Goal: Task Accomplishment & Management: Manage account settings

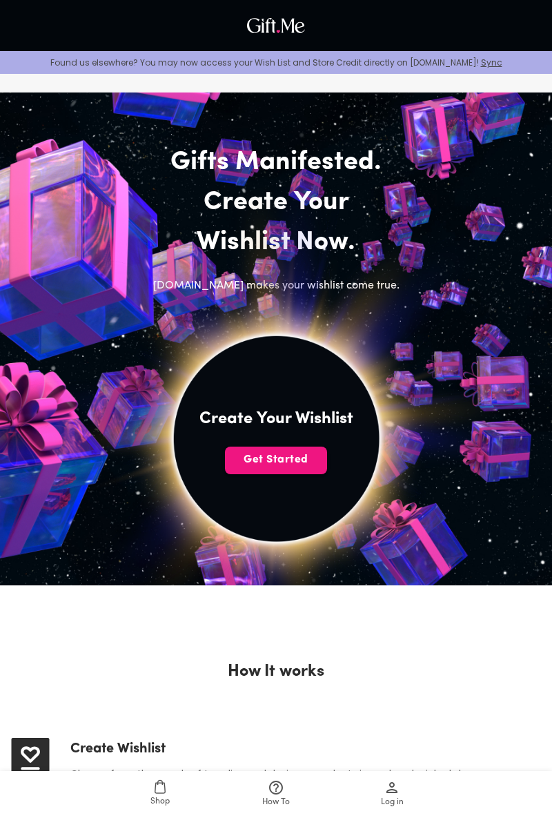
scroll to position [3, 0]
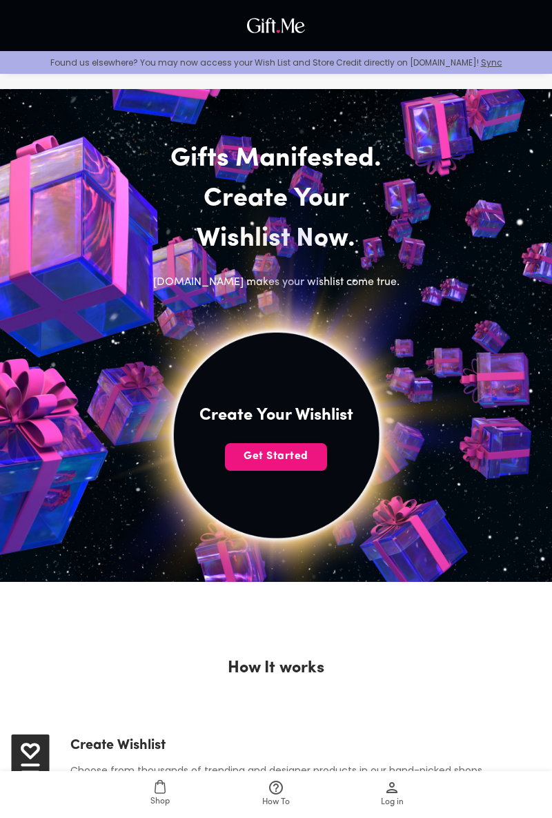
click at [291, 449] on span "Get Started" at bounding box center [276, 456] width 102 height 15
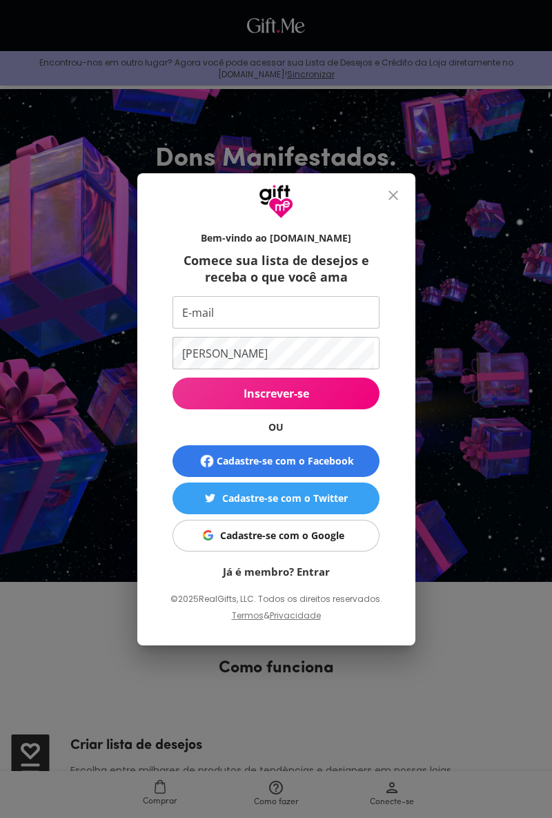
click at [316, 329] on input "E-mail" at bounding box center [274, 312] width 202 height 32
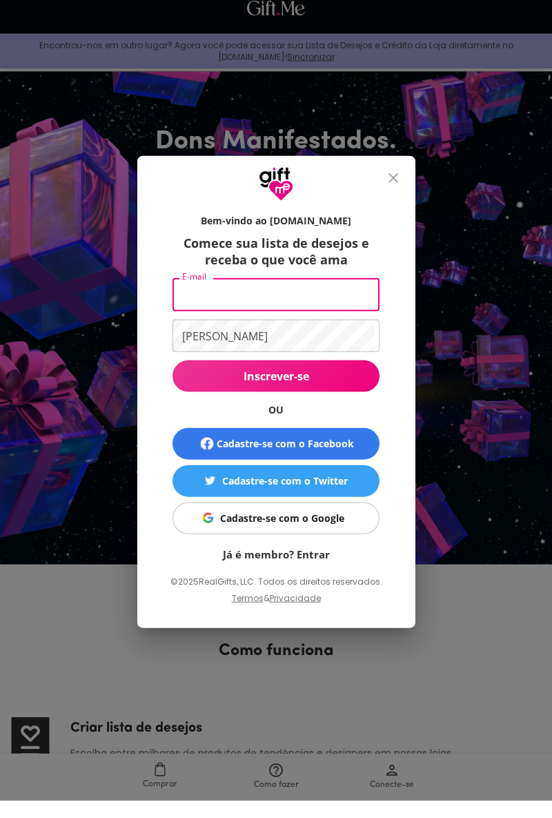
click at [334, 533] on font "Cadastre-se com o Google" at bounding box center [282, 535] width 124 height 13
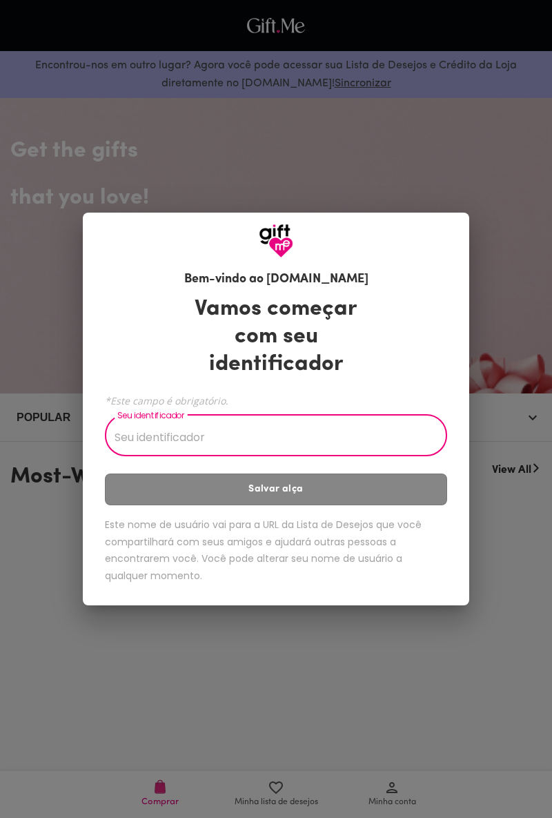
click at [354, 432] on input "Seu identificador" at bounding box center [268, 437] width 327 height 39
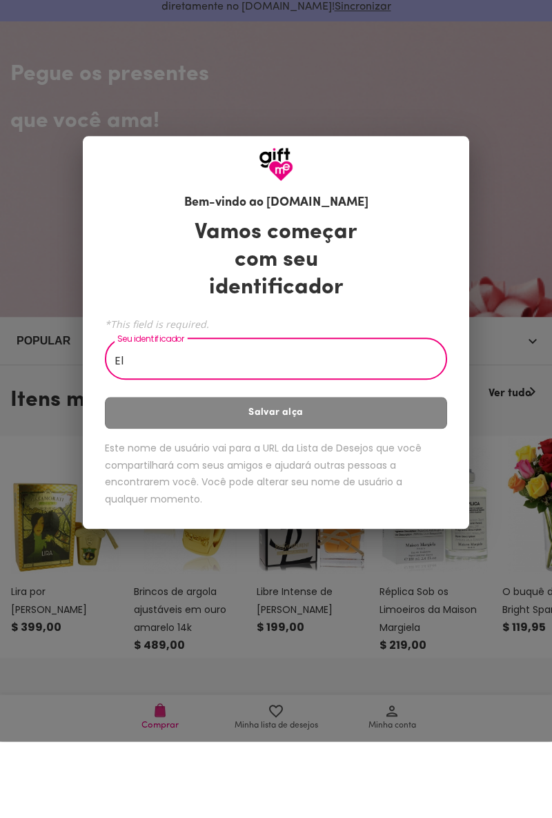
type input "E"
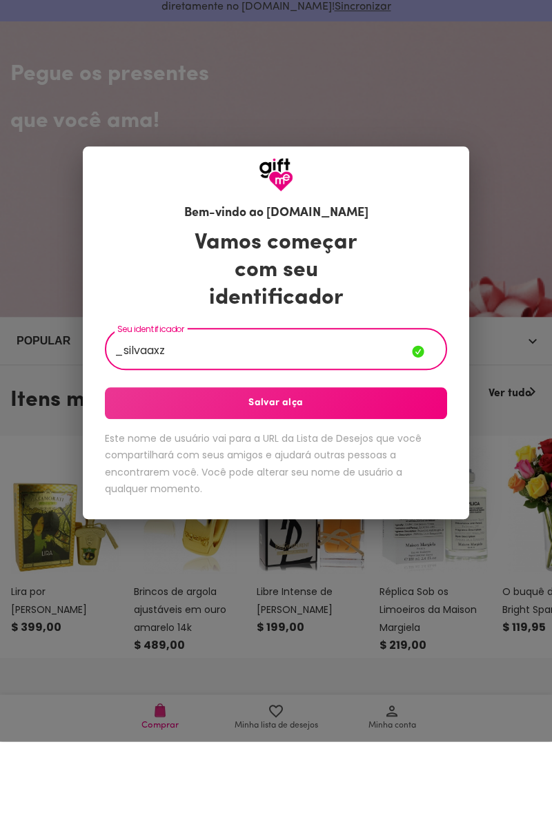
type input "_silvaaxz"
click at [377, 478] on span "Salvar alça" at bounding box center [276, 479] width 342 height 15
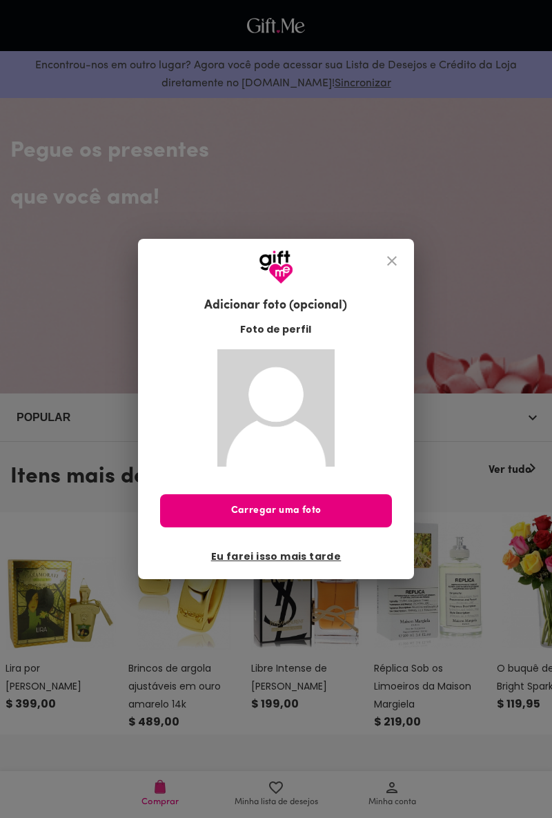
click at [386, 253] on icon "fechar" at bounding box center [392, 261] width 17 height 17
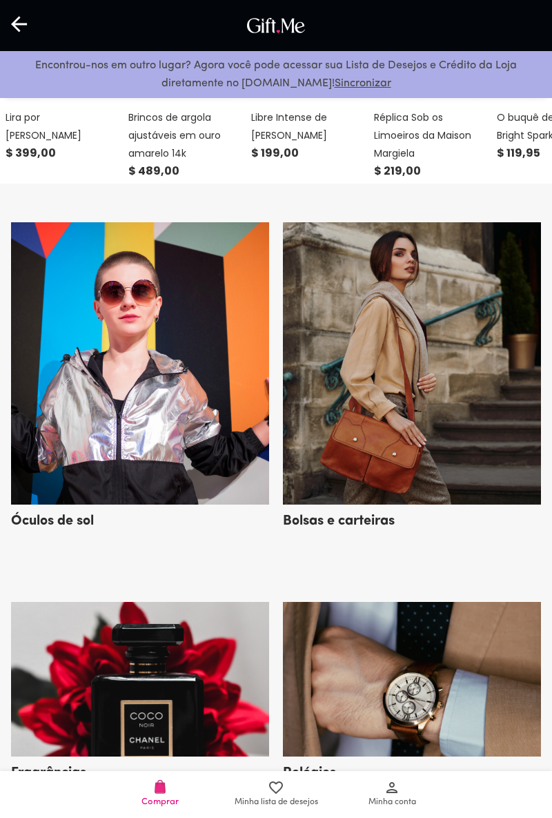
scroll to position [555, 0]
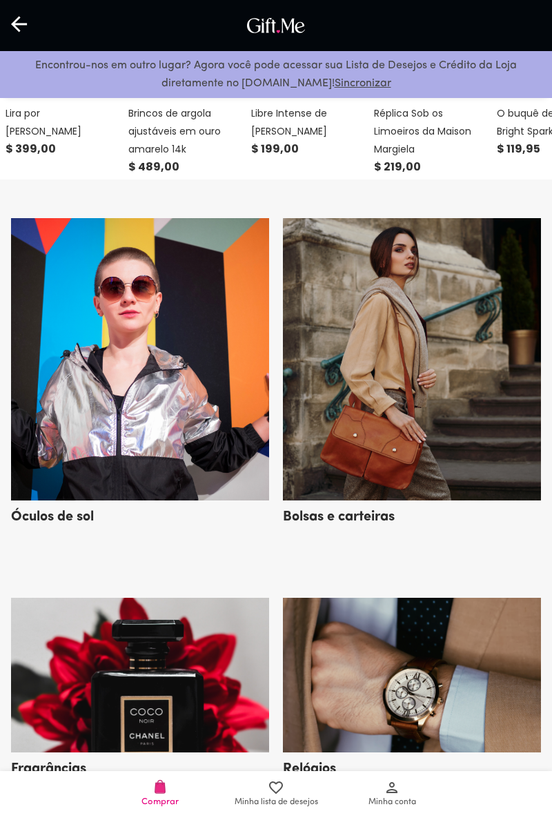
click at [293, 809] on span "Minha lista de desejos" at bounding box center [275, 794] width 99 height 30
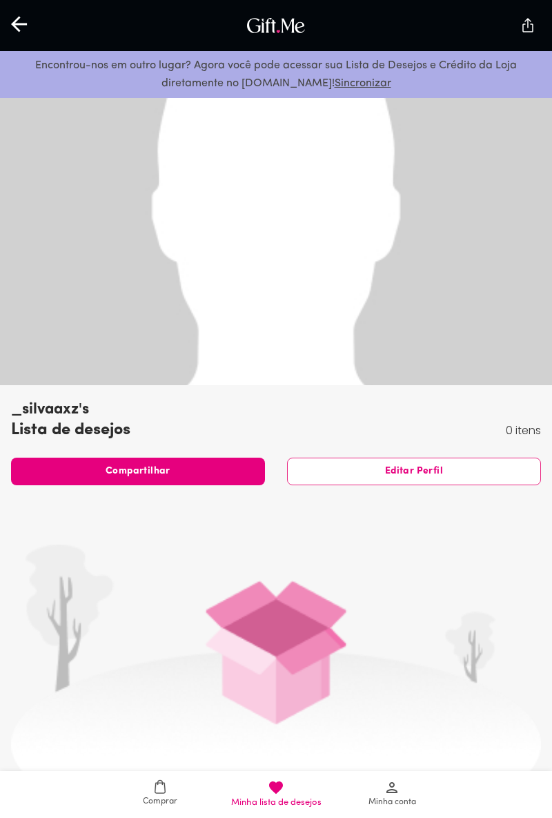
click at [18, 21] on icon at bounding box center [20, 24] width 18 height 18
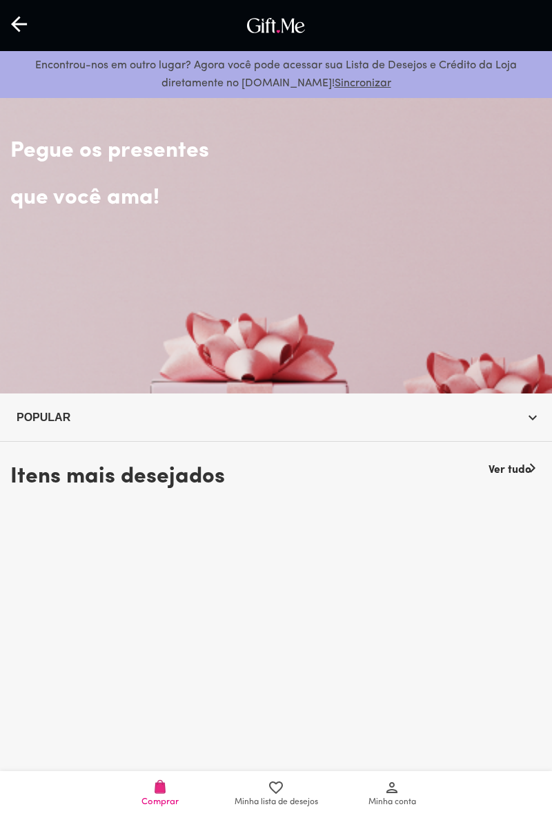
click at [277, 794] on icon at bounding box center [276, 787] width 14 height 12
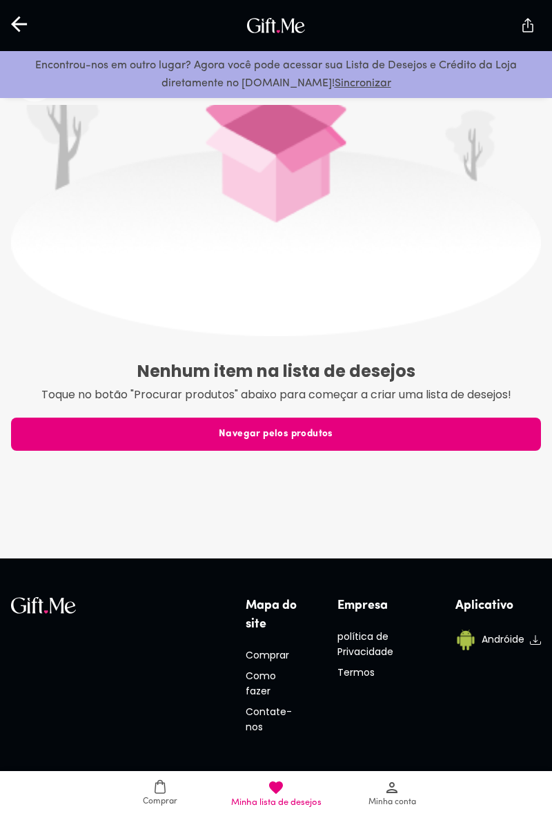
scroll to position [447, 0]
